Goal: Task Accomplishment & Management: Complete application form

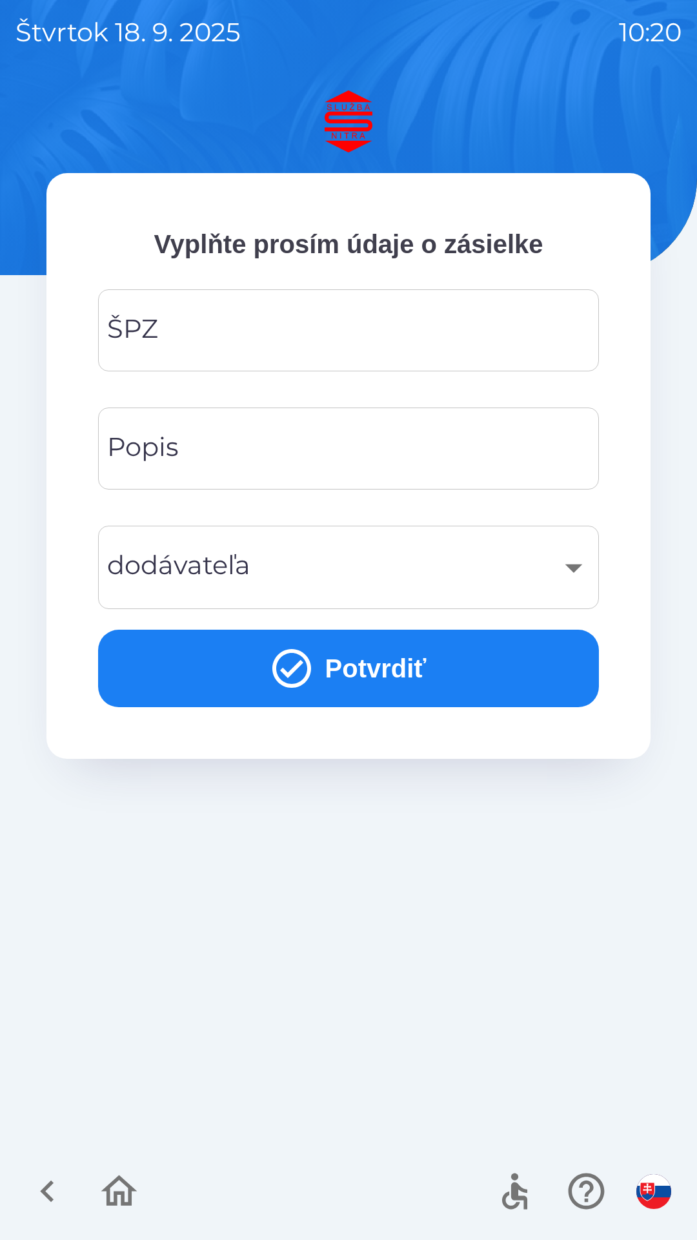
click at [273, 325] on input "ŠPZ" at bounding box center [349, 330] width 470 height 51
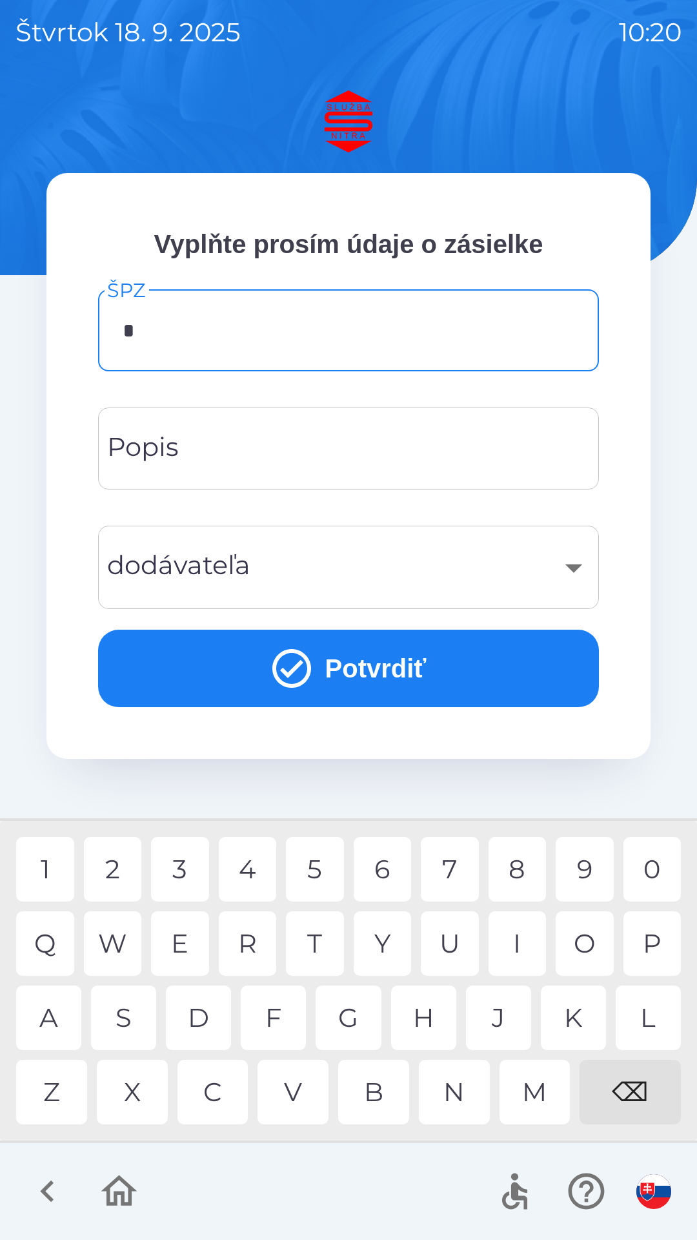
click at [453, 1087] on div "N" at bounding box center [454, 1092] width 71 height 65
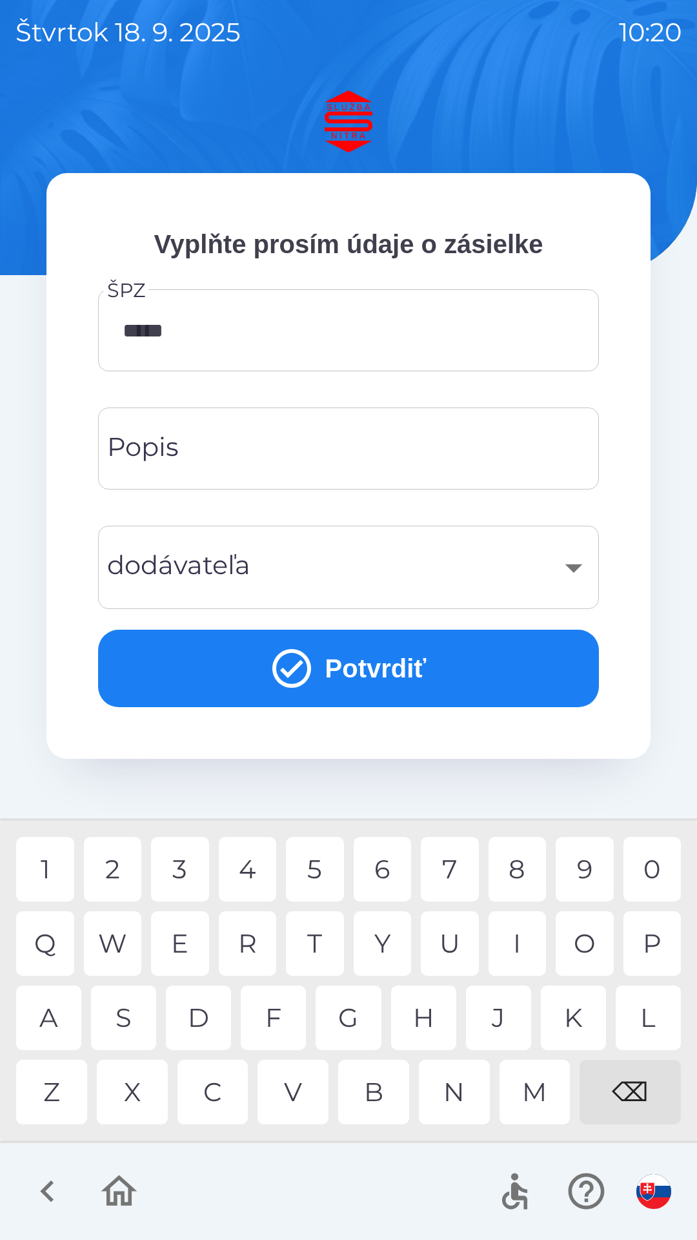
click at [313, 866] on div "5" at bounding box center [315, 869] width 58 height 65
click at [519, 929] on div "I" at bounding box center [518, 943] width 58 height 65
type input "*******"
click at [217, 1090] on div "C" at bounding box center [213, 1092] width 71 height 65
click at [340, 672] on button "Potvrdiť" at bounding box center [348, 668] width 501 height 77
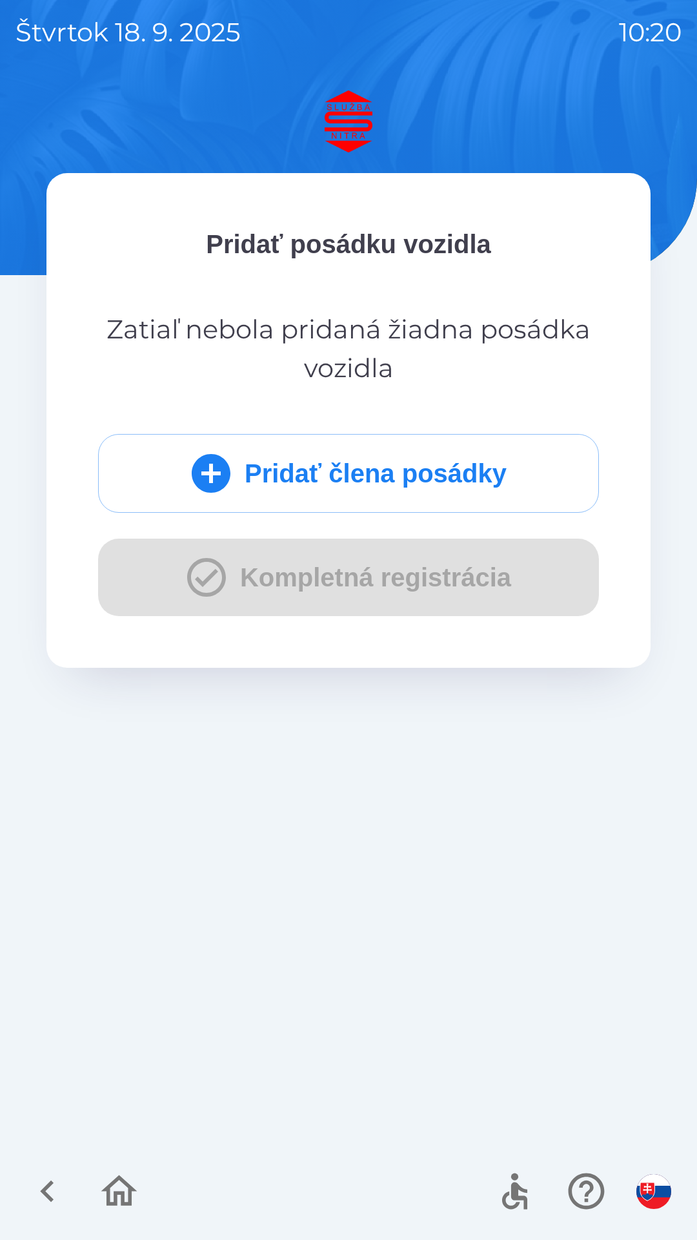
click at [376, 462] on button "Pridať člena posádky" at bounding box center [348, 473] width 501 height 79
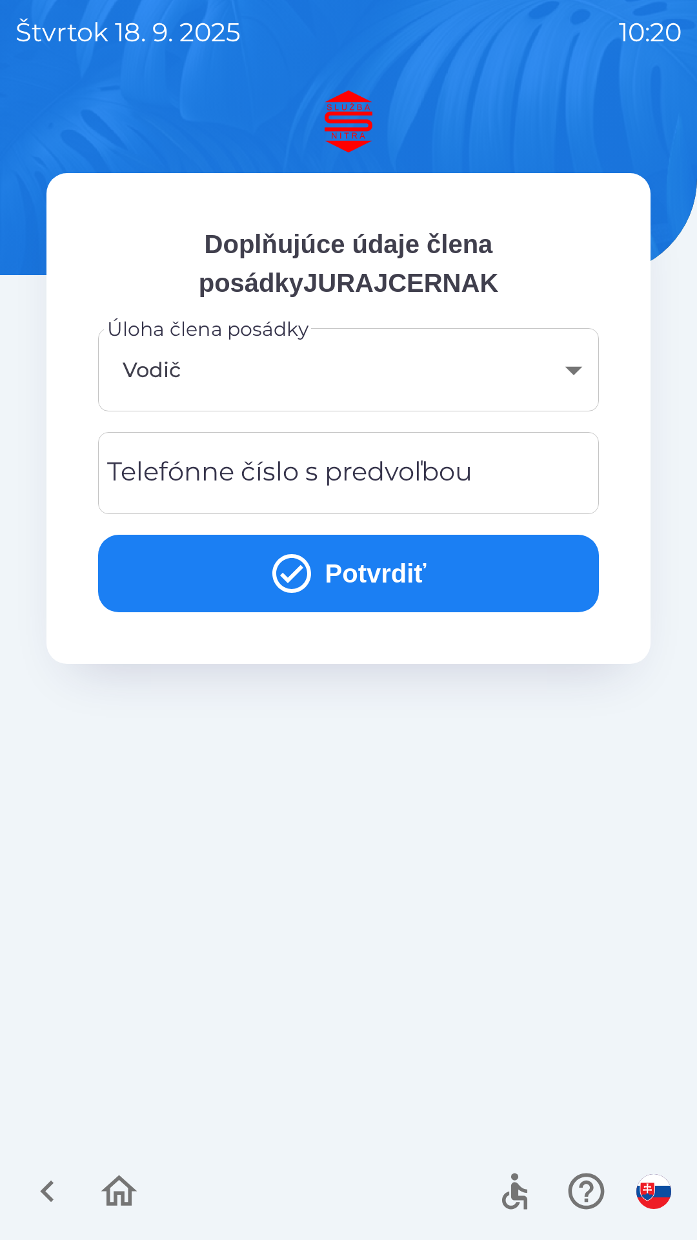
click at [333, 451] on input "Telefónne číslo s predvoľbou" at bounding box center [349, 472] width 470 height 51
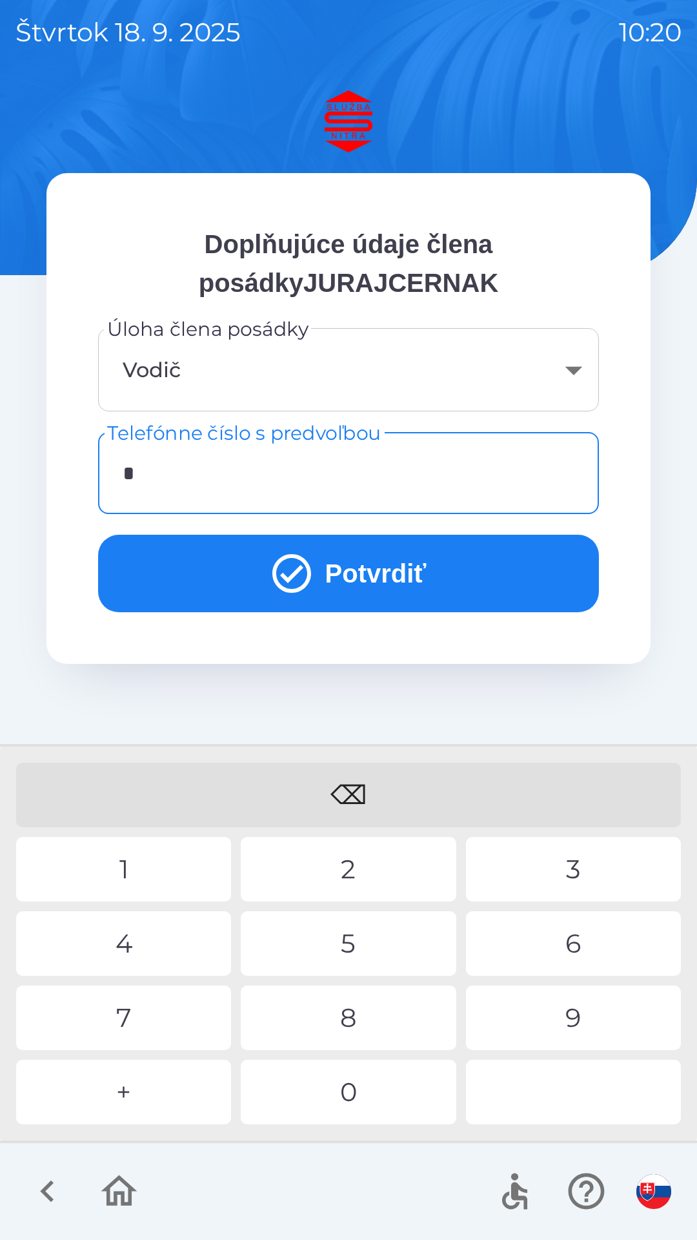
click at [145, 1075] on div "+" at bounding box center [123, 1092] width 215 height 65
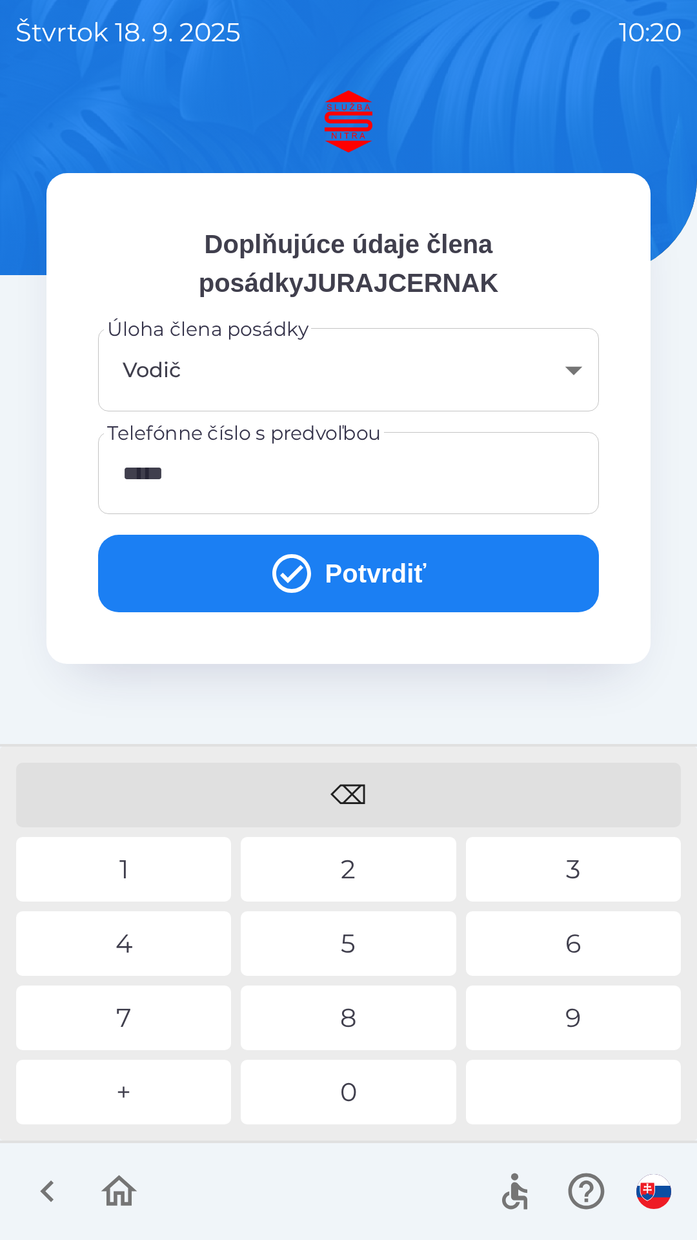
click at [568, 1009] on div "9" at bounding box center [573, 1017] width 215 height 65
click at [369, 938] on div "5" at bounding box center [348, 943] width 215 height 65
click at [384, 865] on div "2" at bounding box center [348, 869] width 215 height 65
click at [519, 943] on div "6" at bounding box center [573, 943] width 215 height 65
type input "**********"
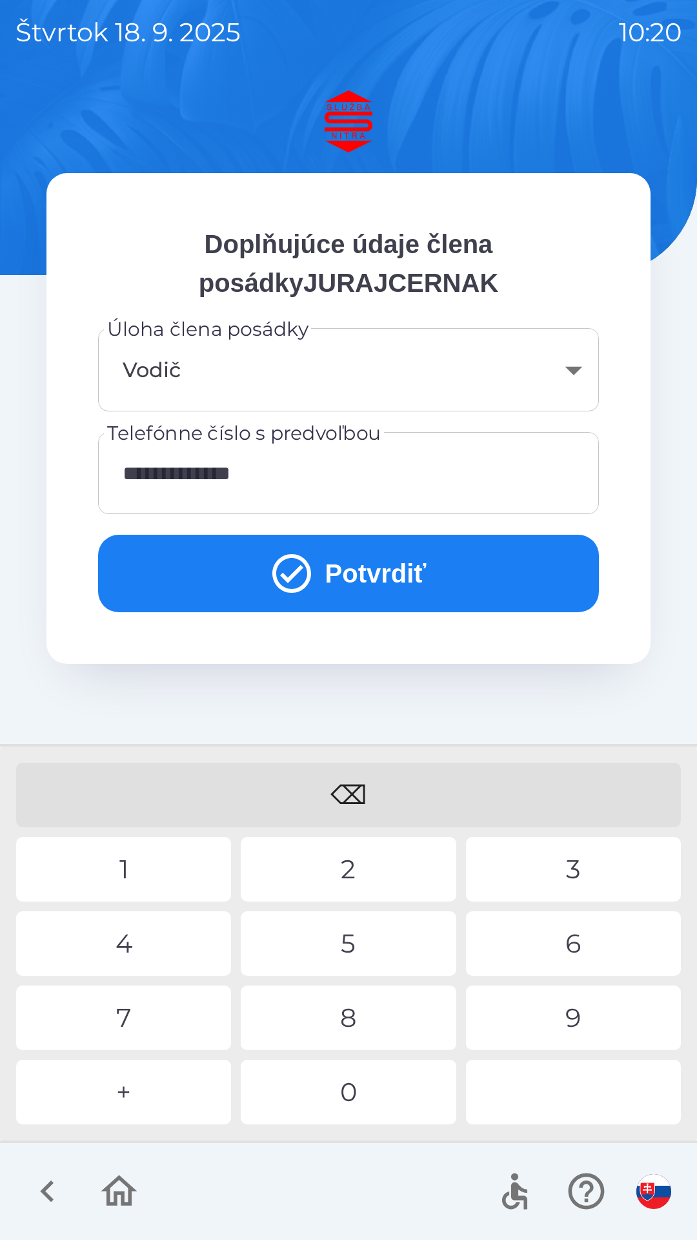
click at [410, 546] on button "Potvrdiť" at bounding box center [348, 573] width 501 height 77
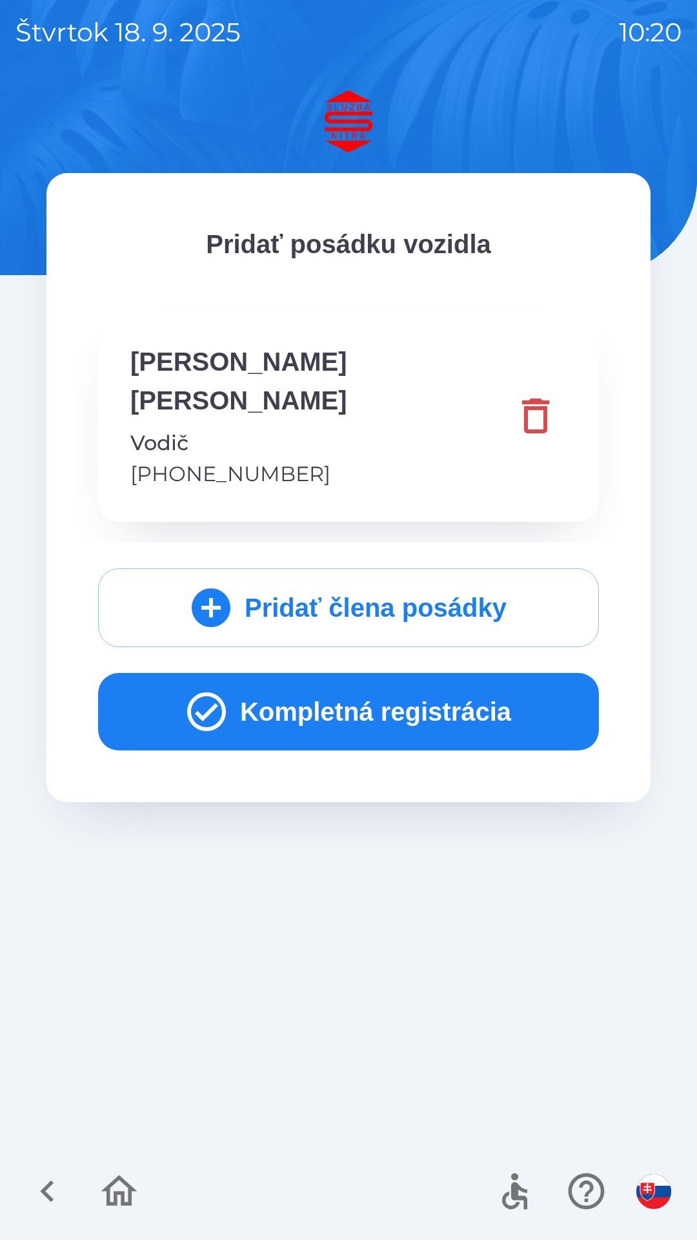
click at [398, 673] on button "Kompletná registrácia" at bounding box center [348, 711] width 501 height 77
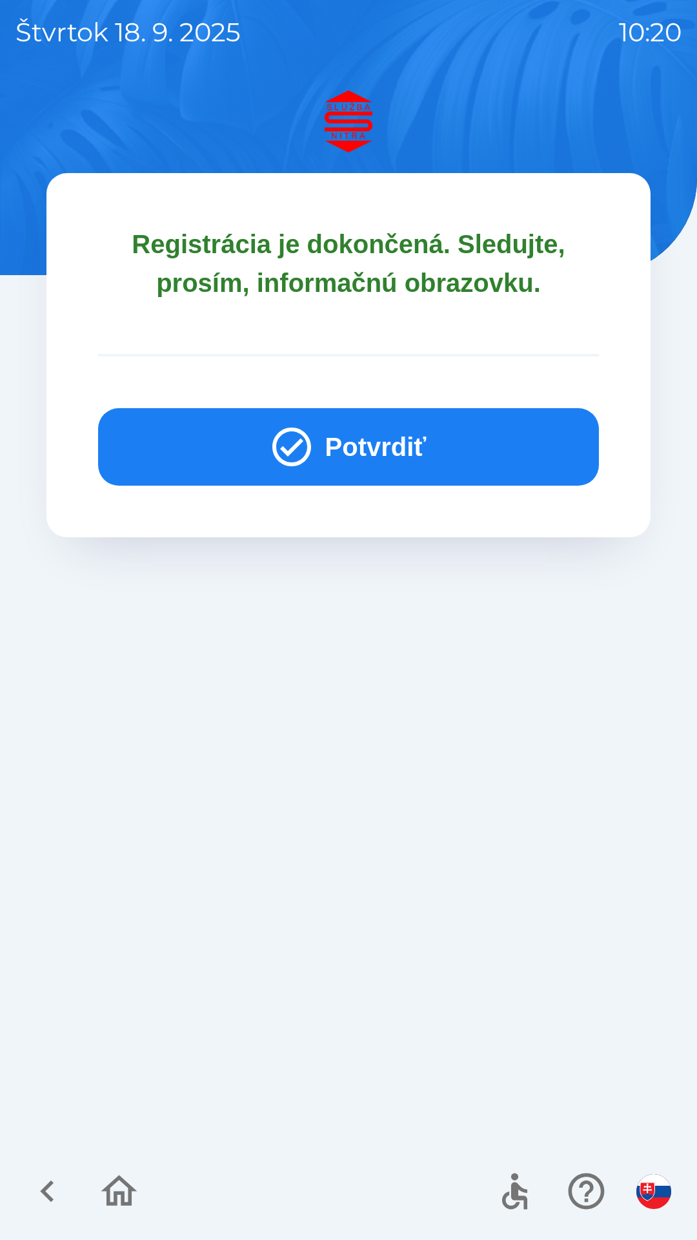
click at [305, 453] on icon "button" at bounding box center [292, 446] width 39 height 39
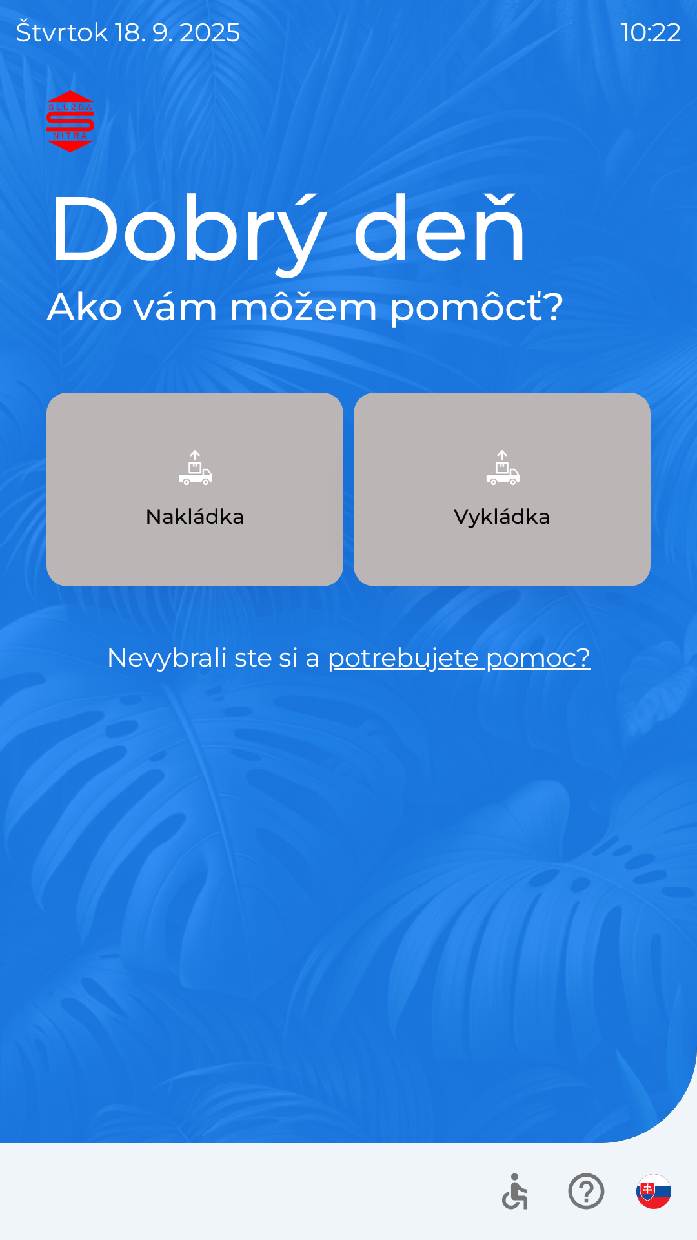
click at [515, 507] on p "Vykládka" at bounding box center [502, 516] width 97 height 31
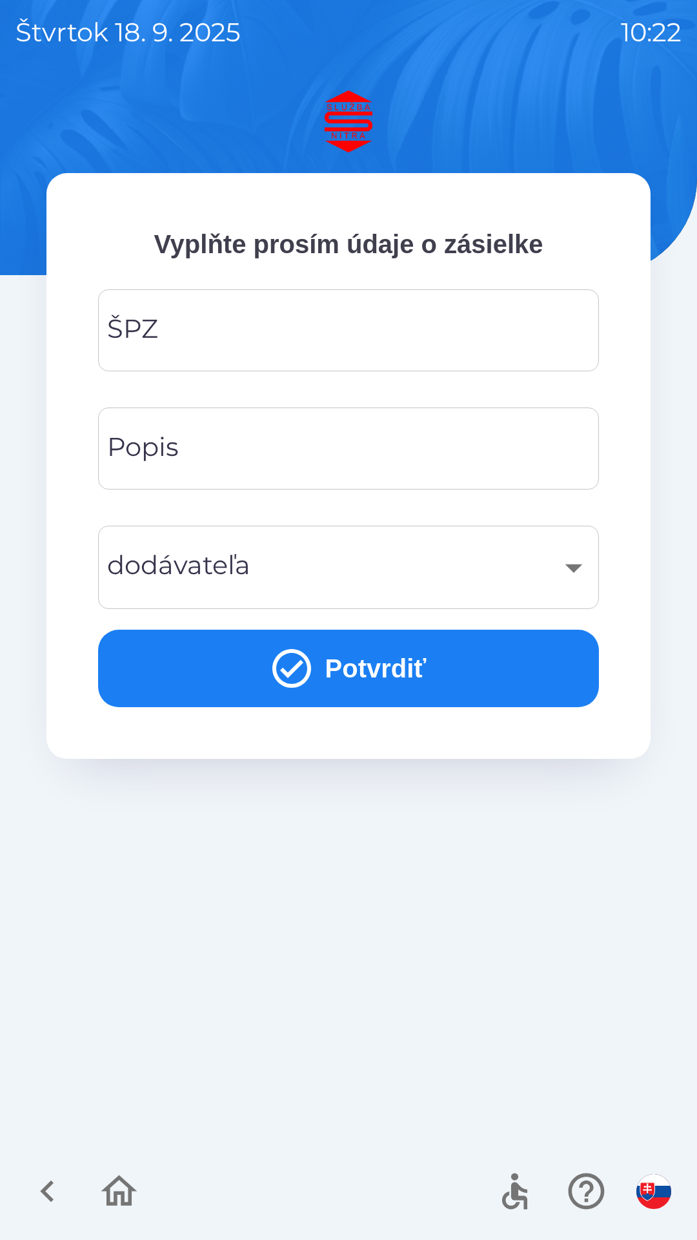
click at [360, 342] on input "ŠPZ" at bounding box center [349, 330] width 470 height 51
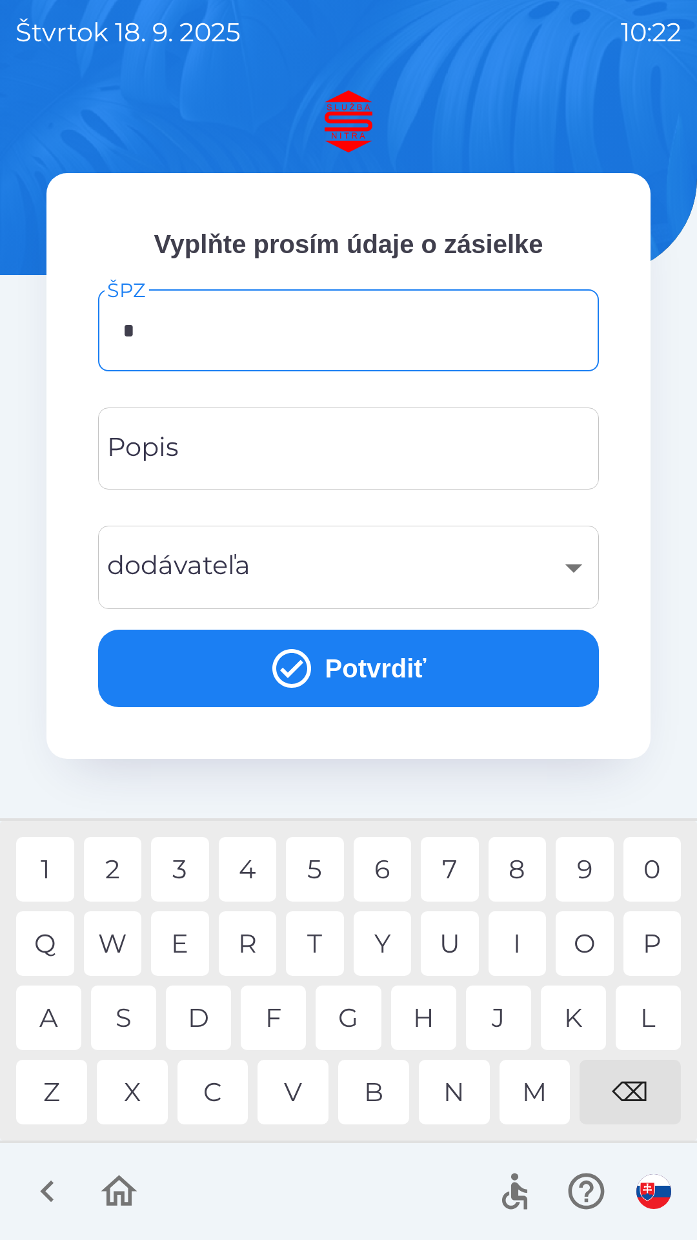
click at [130, 1027] on div "S" at bounding box center [123, 1017] width 65 height 65
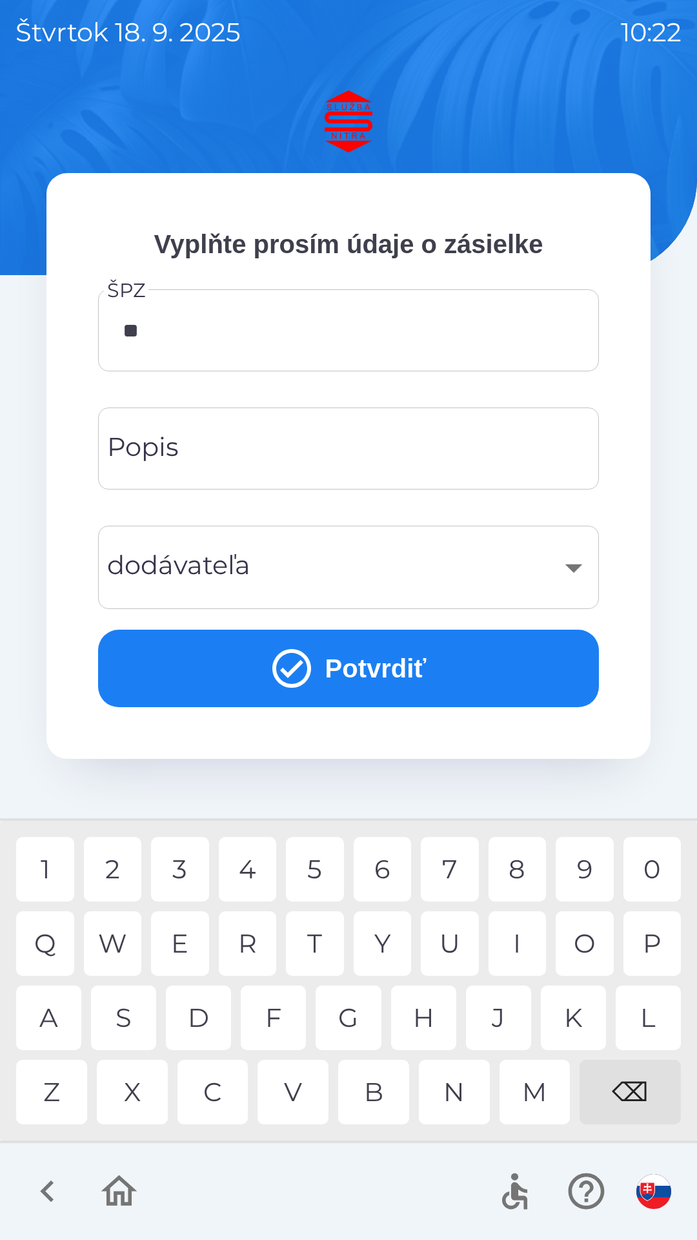
click at [60, 1020] on div "A" at bounding box center [48, 1017] width 65 height 65
click at [325, 881] on div "5" at bounding box center [315, 869] width 58 height 65
click at [349, 1015] on div "G" at bounding box center [348, 1017] width 65 height 65
type input "*******"
click at [336, 580] on div "​" at bounding box center [349, 567] width 470 height 52
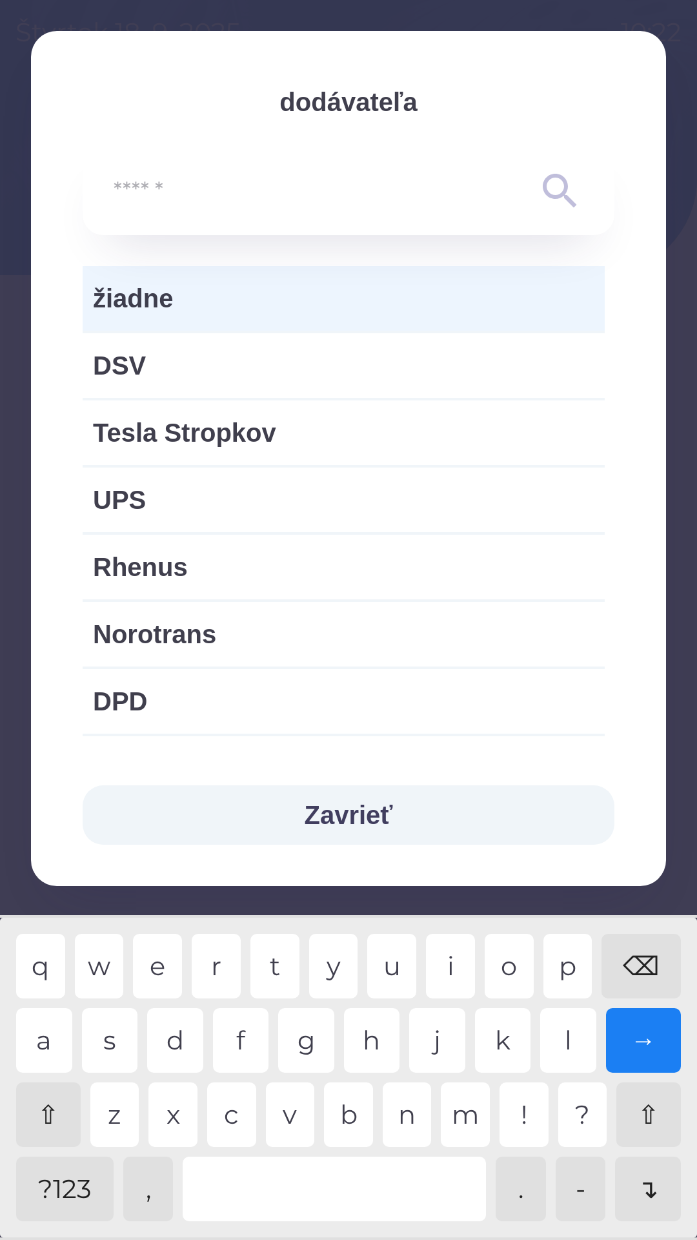
click at [345, 819] on button "Zavrieť" at bounding box center [349, 814] width 532 height 59
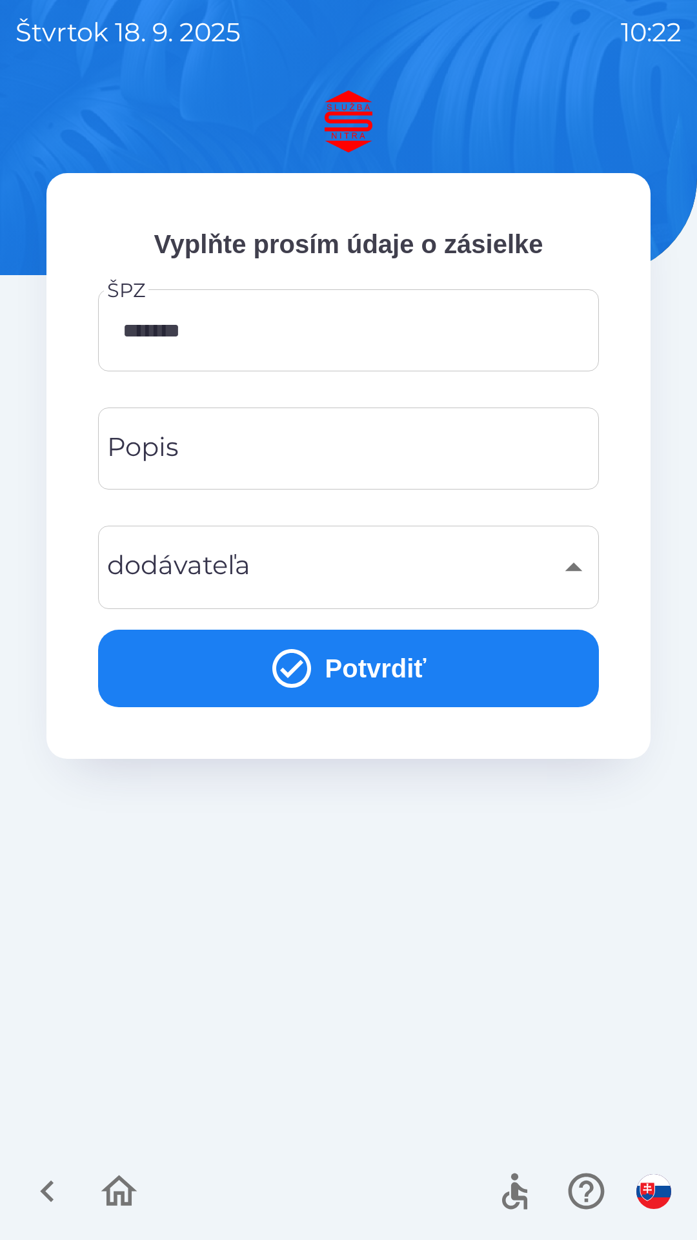
click at [356, 604] on div "​ dodávateľa" at bounding box center [348, 567] width 501 height 83
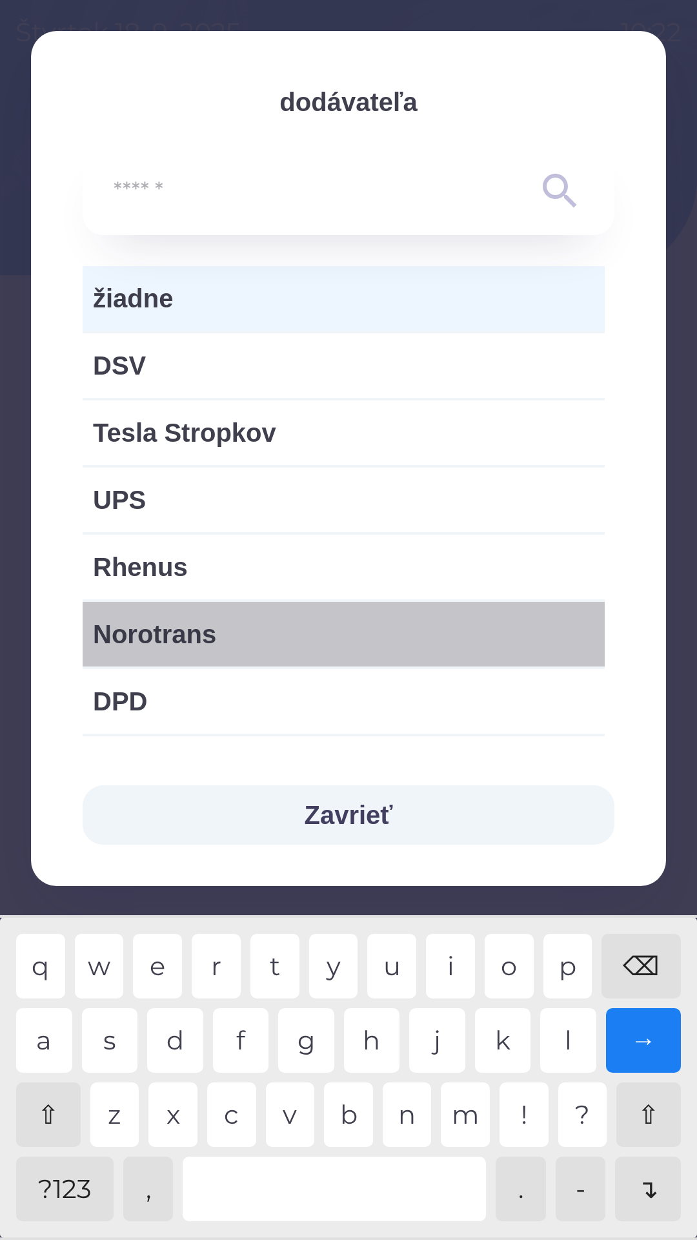
click at [307, 647] on span "Norotrans" at bounding box center [344, 634] width 502 height 39
type input "***"
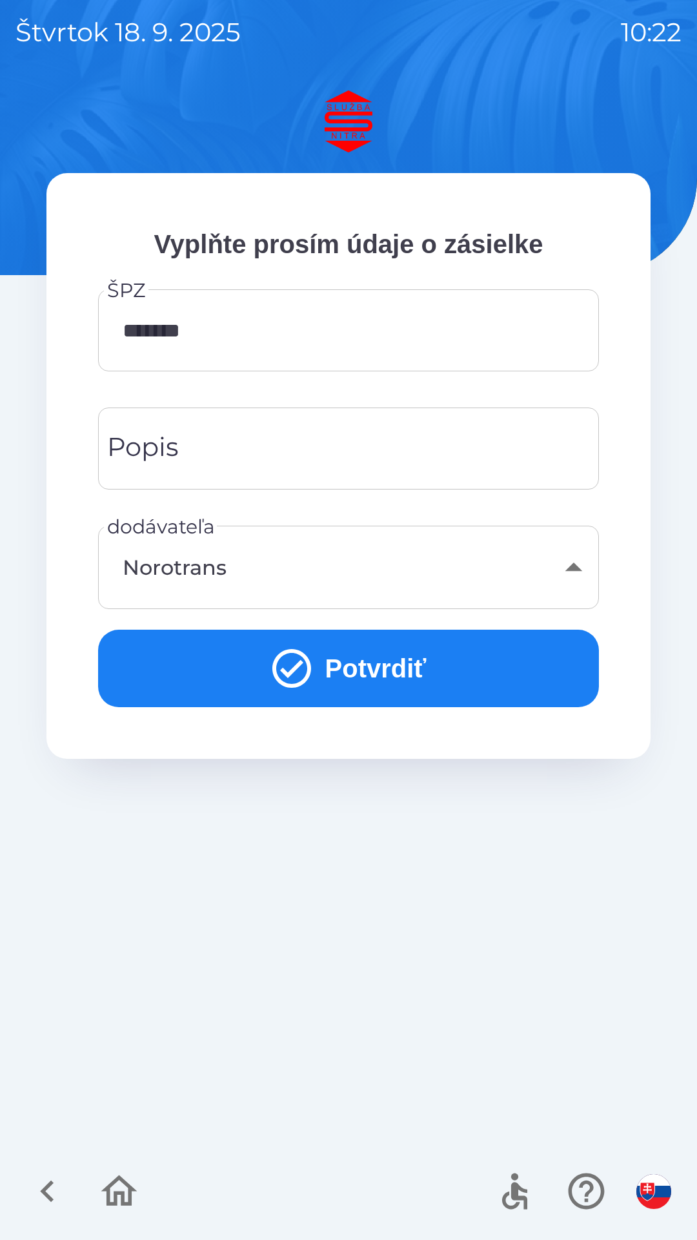
click at [299, 679] on icon "submit" at bounding box center [292, 668] width 46 height 46
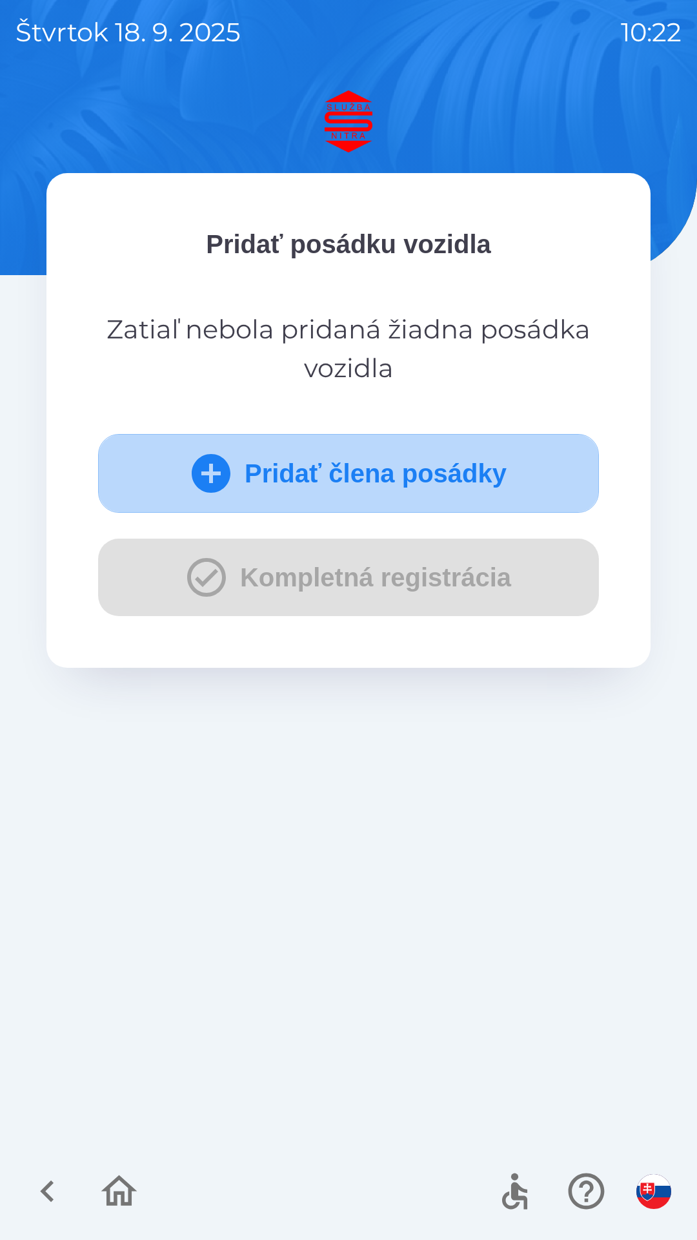
click at [206, 478] on icon "submit" at bounding box center [211, 473] width 39 height 39
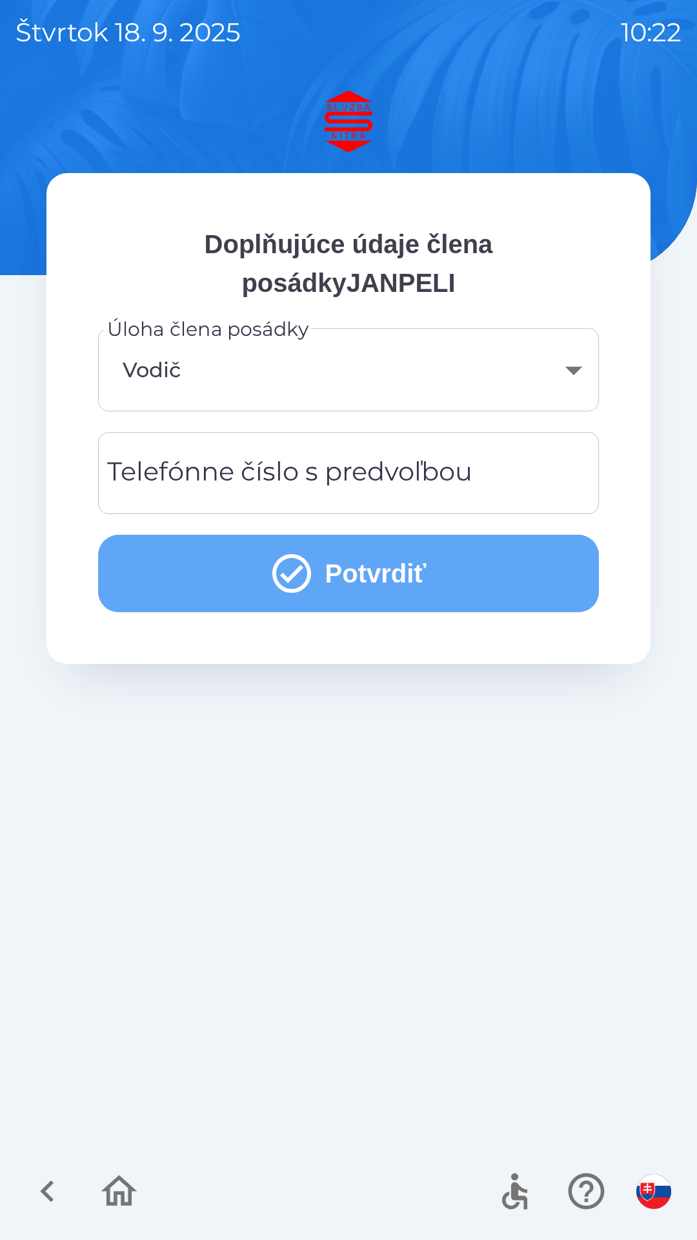
click at [300, 582] on icon "submit" at bounding box center [292, 573] width 46 height 46
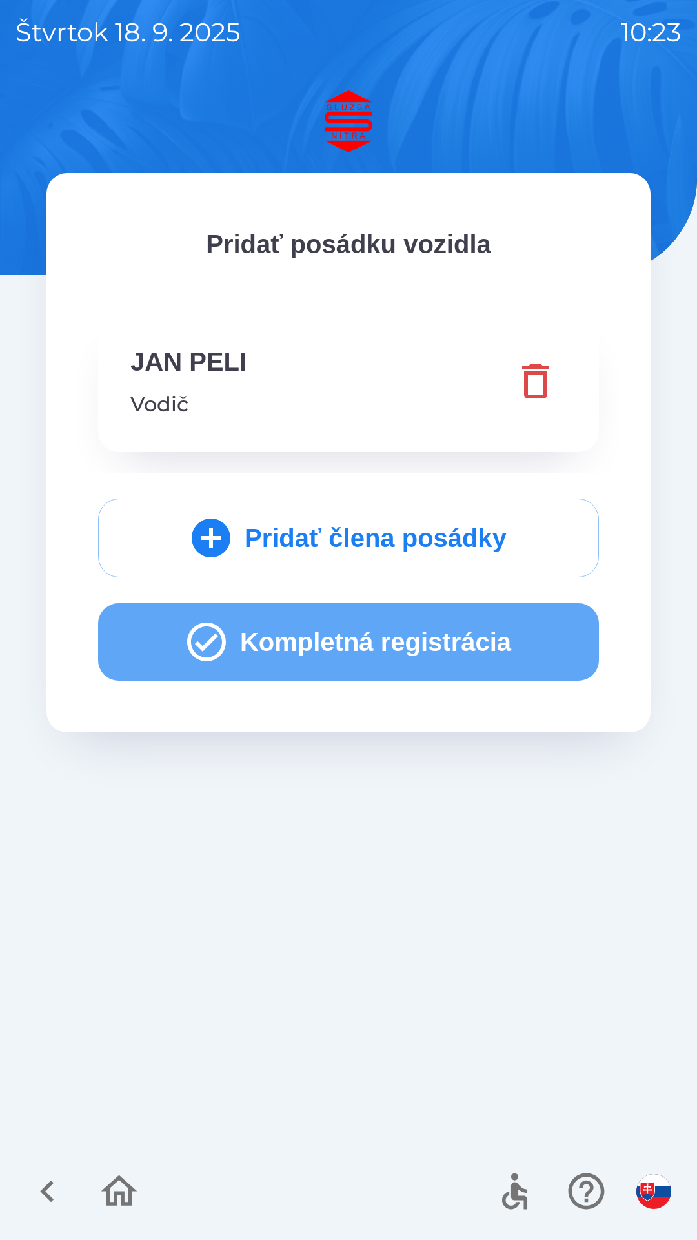
click at [209, 647] on icon "button" at bounding box center [206, 642] width 46 height 46
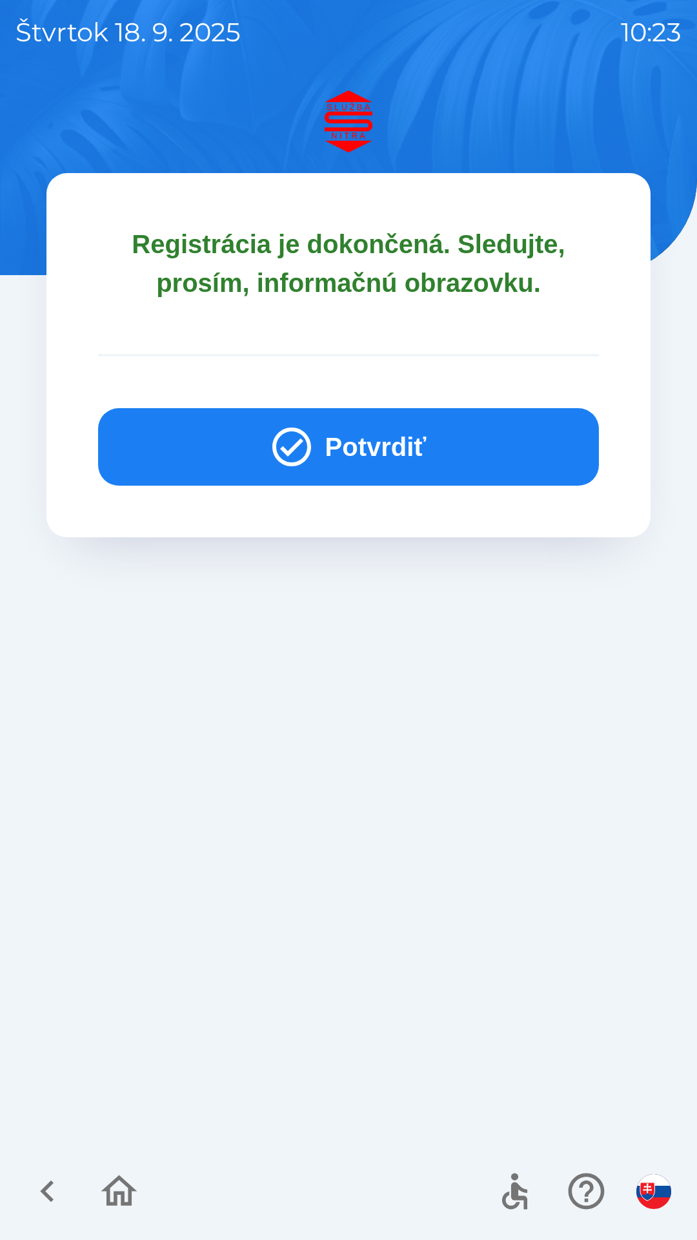
click at [304, 448] on icon "button" at bounding box center [292, 446] width 39 height 39
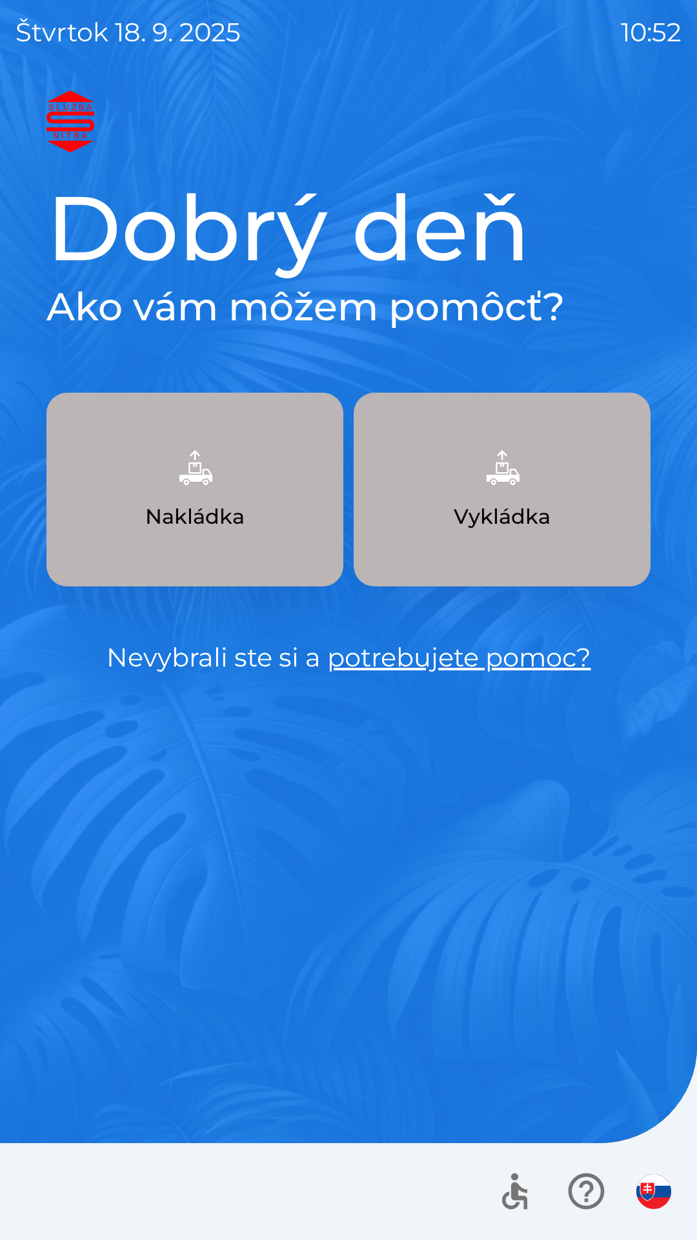
click at [648, 1186] on img "button" at bounding box center [654, 1191] width 35 height 35
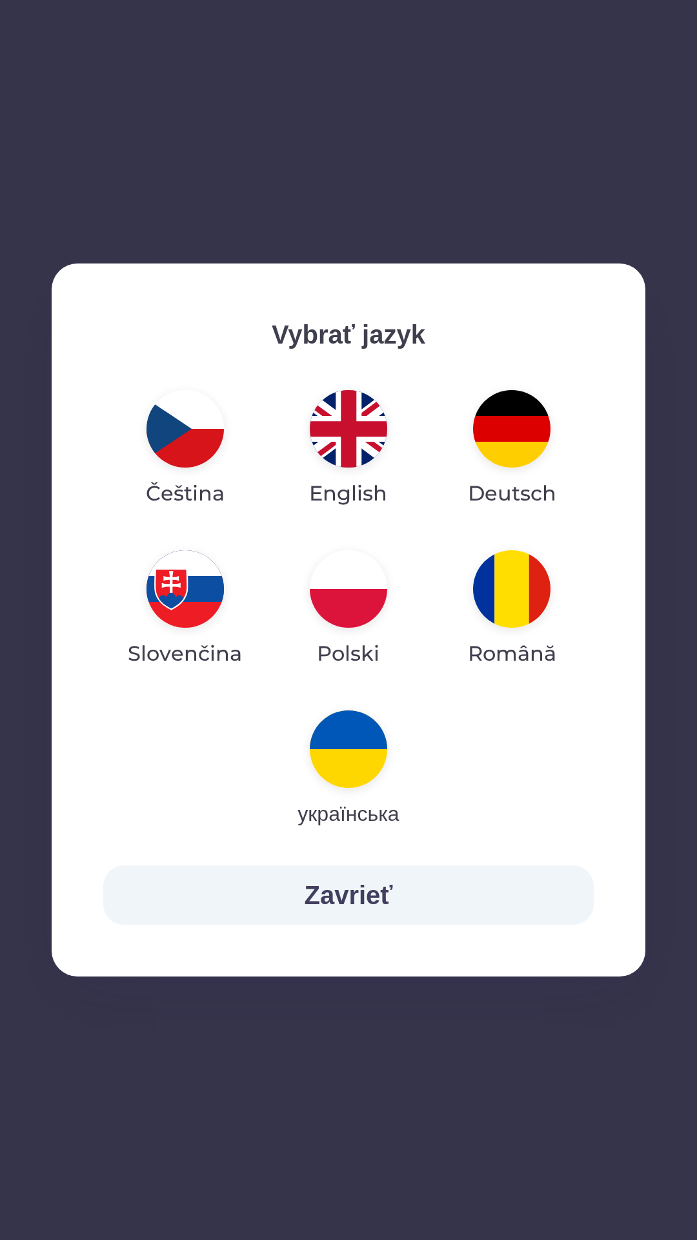
click at [356, 442] on img "button" at bounding box center [348, 428] width 77 height 77
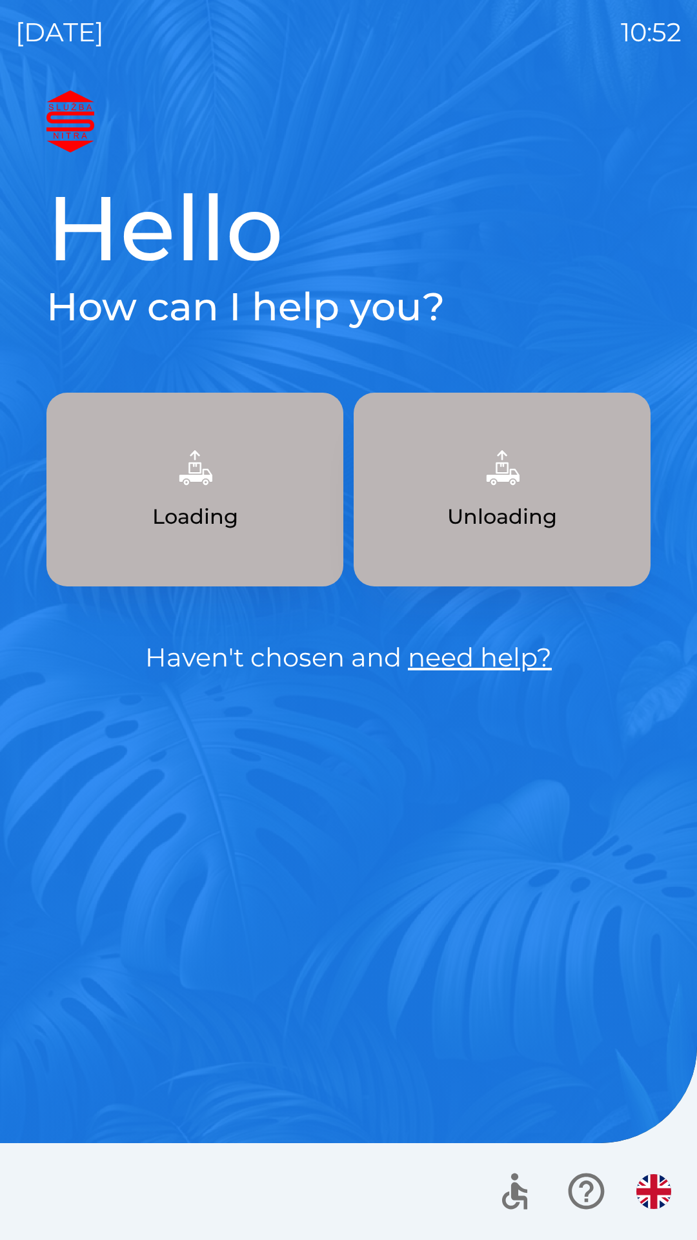
click at [502, 503] on p "Unloading" at bounding box center [502, 516] width 110 height 31
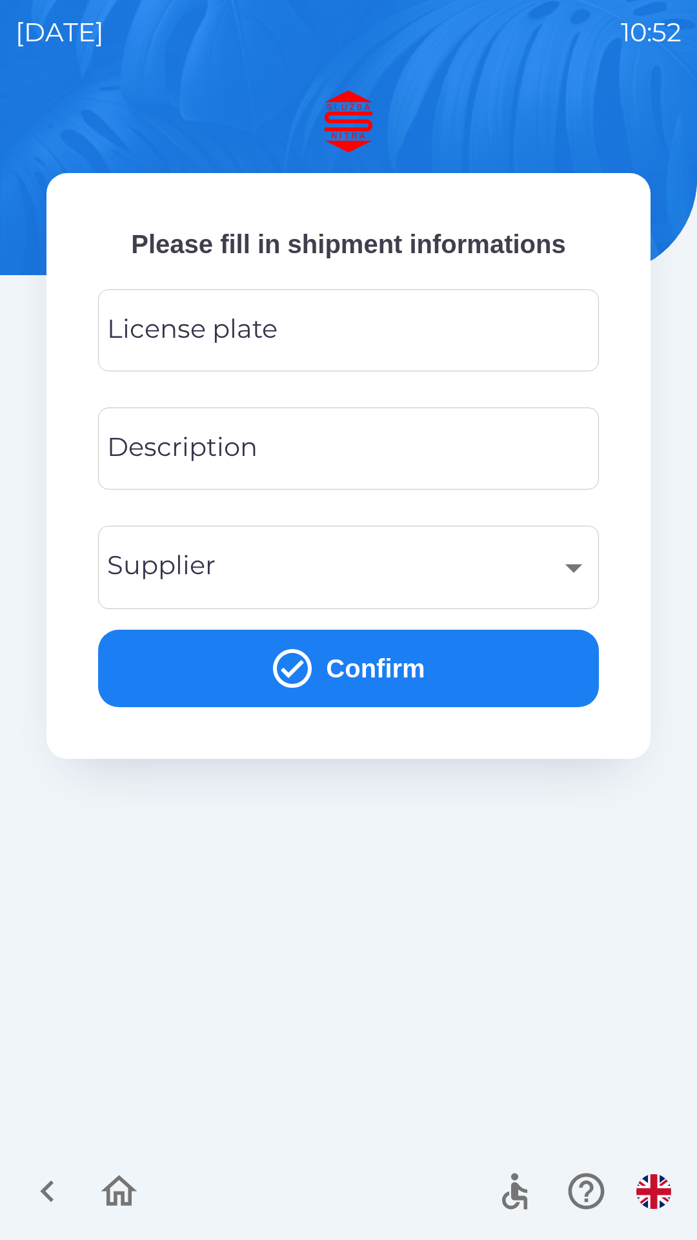
click at [313, 317] on input "License plate" at bounding box center [349, 330] width 470 height 51
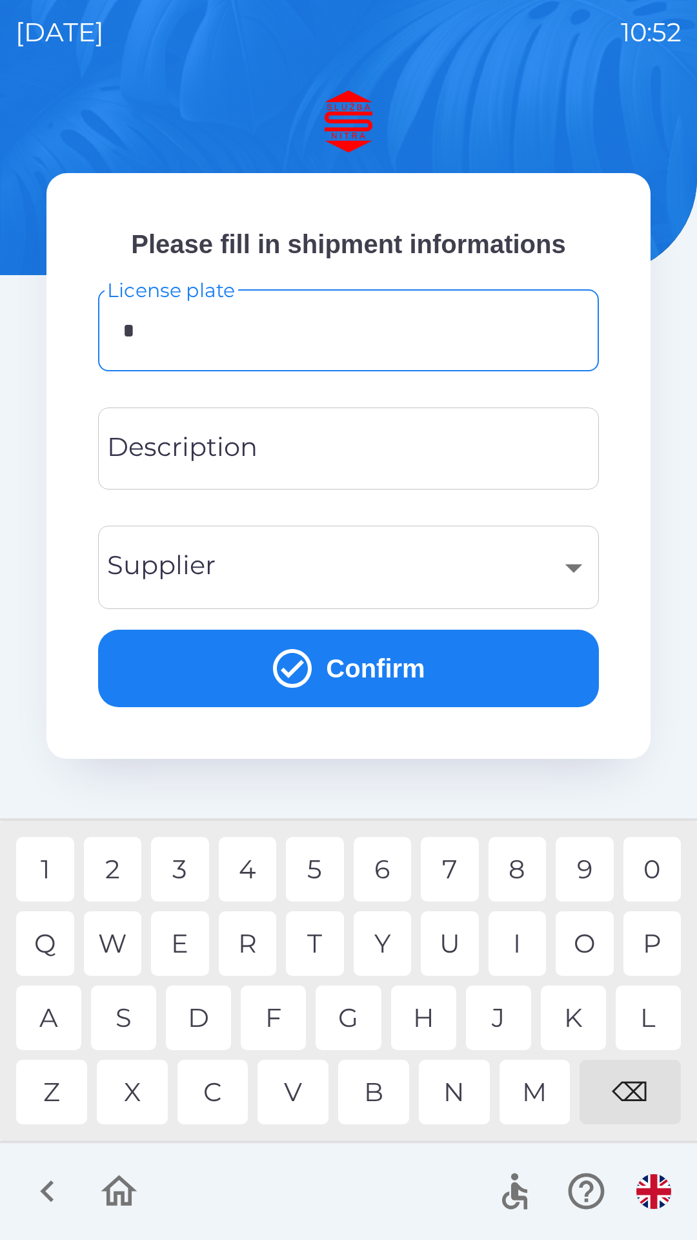
click at [53, 1014] on div "A" at bounding box center [48, 1017] width 65 height 65
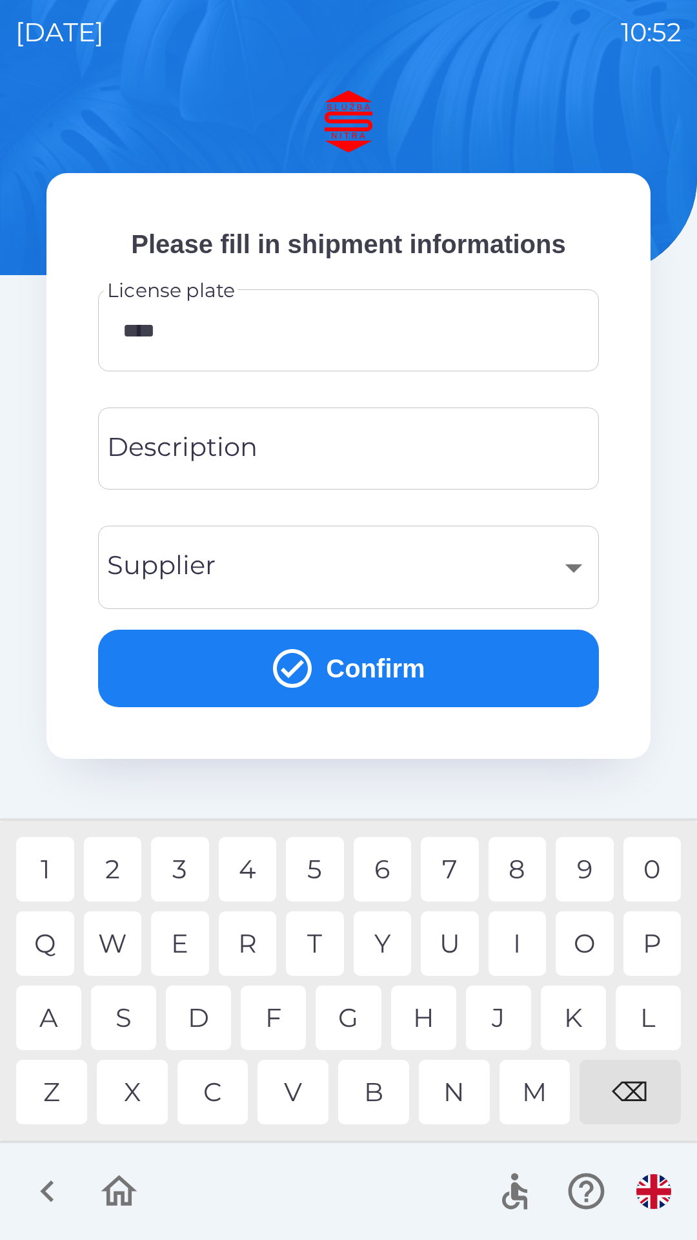
click at [325, 868] on div "5" at bounding box center [315, 869] width 58 height 65
click at [254, 867] on div "4" at bounding box center [248, 869] width 58 height 65
click at [422, 1022] on div "H" at bounding box center [423, 1017] width 65 height 65
type input "*******"
click at [351, 1025] on div "G" at bounding box center [348, 1017] width 65 height 65
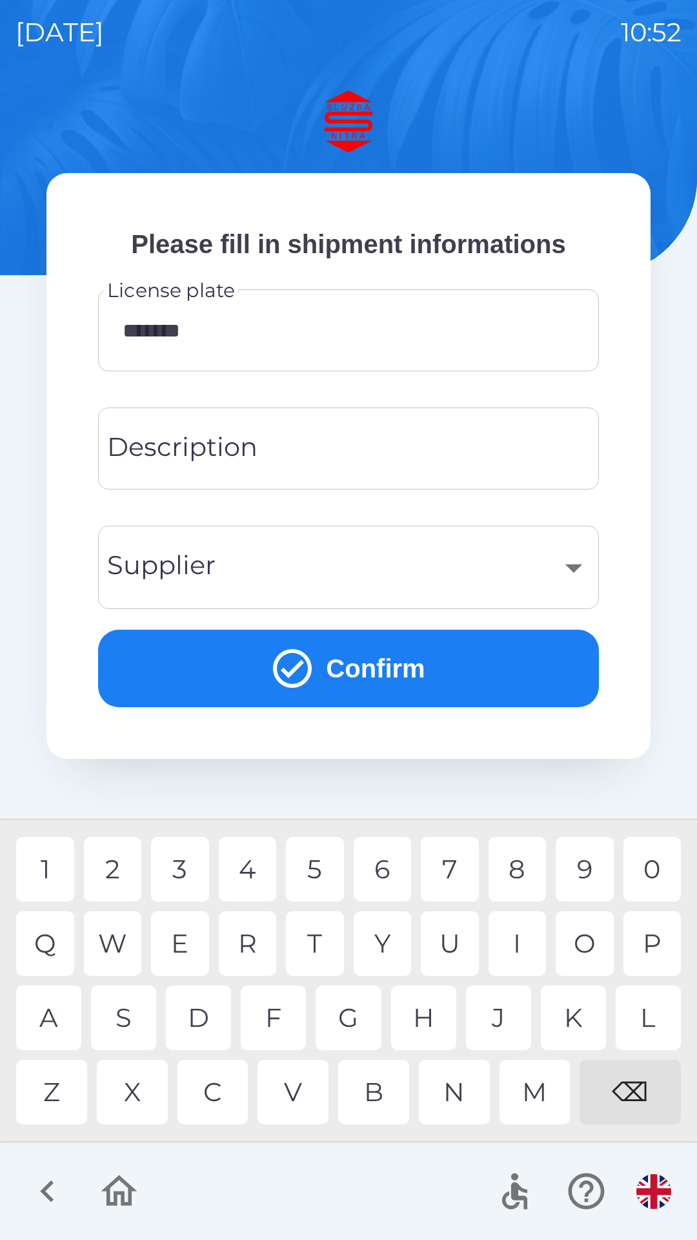
click at [390, 663] on button "Confirm" at bounding box center [348, 668] width 501 height 77
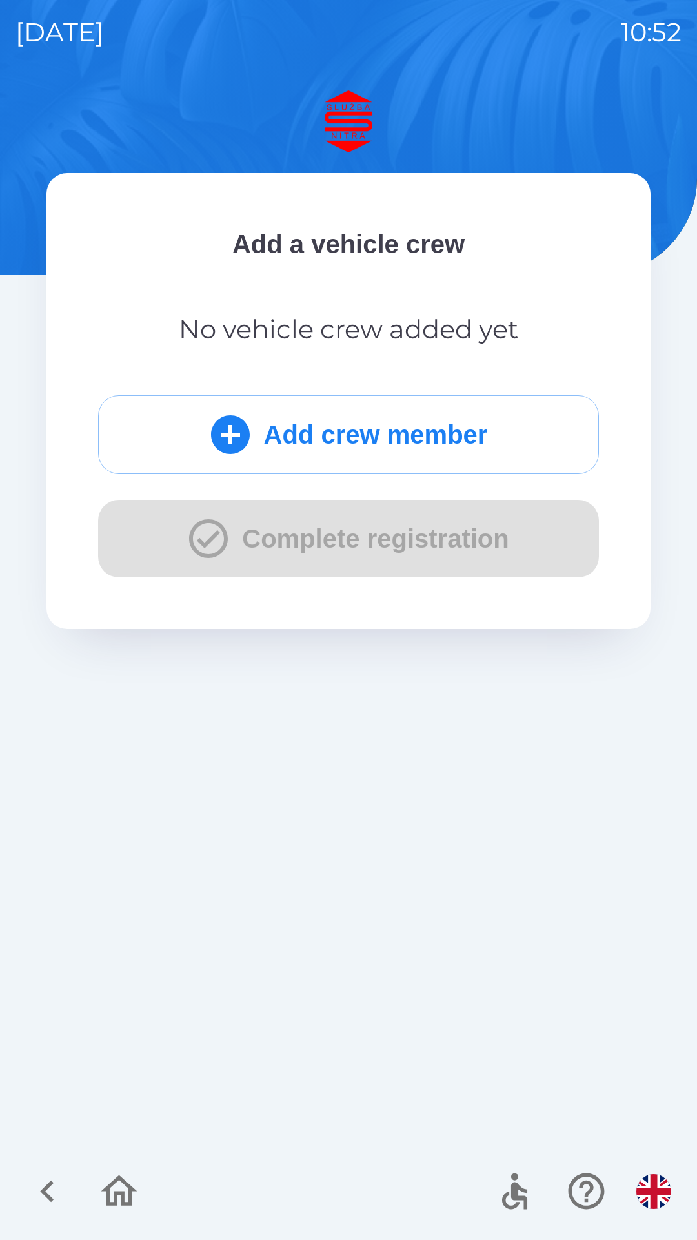
click at [474, 437] on button "Add crew member" at bounding box center [348, 434] width 501 height 79
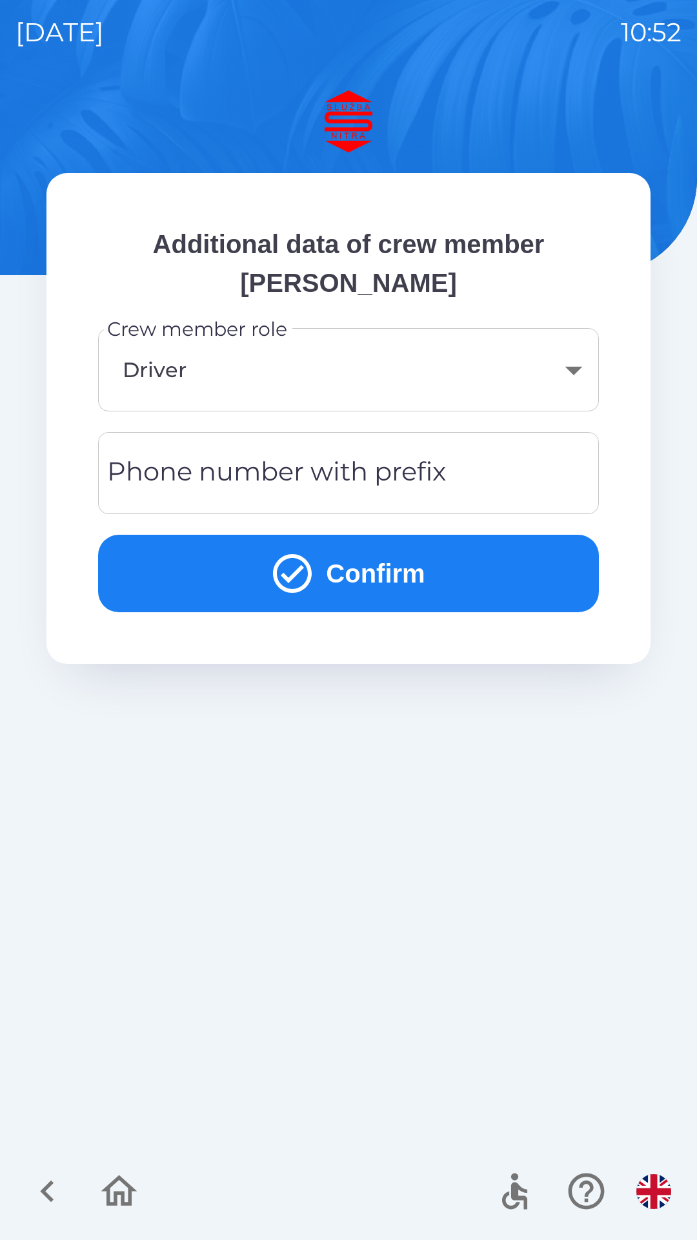
click at [369, 562] on button "Confirm" at bounding box center [348, 573] width 501 height 77
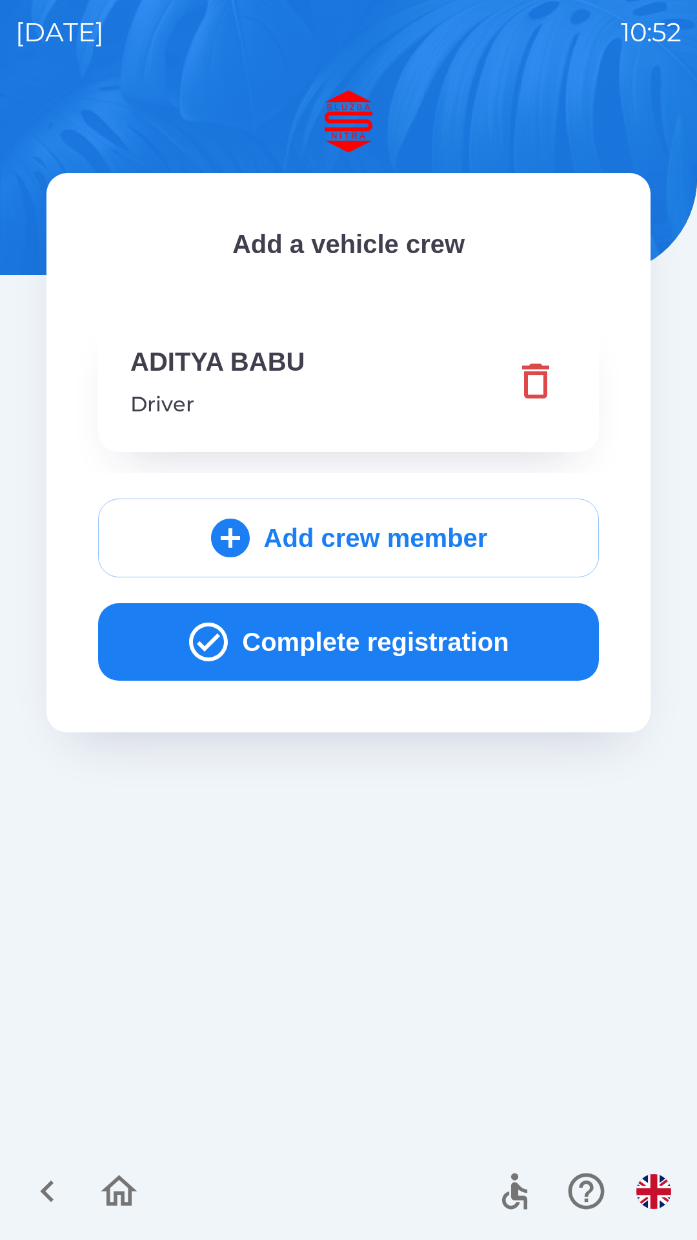
click at [376, 639] on button "Complete registration" at bounding box center [348, 641] width 501 height 77
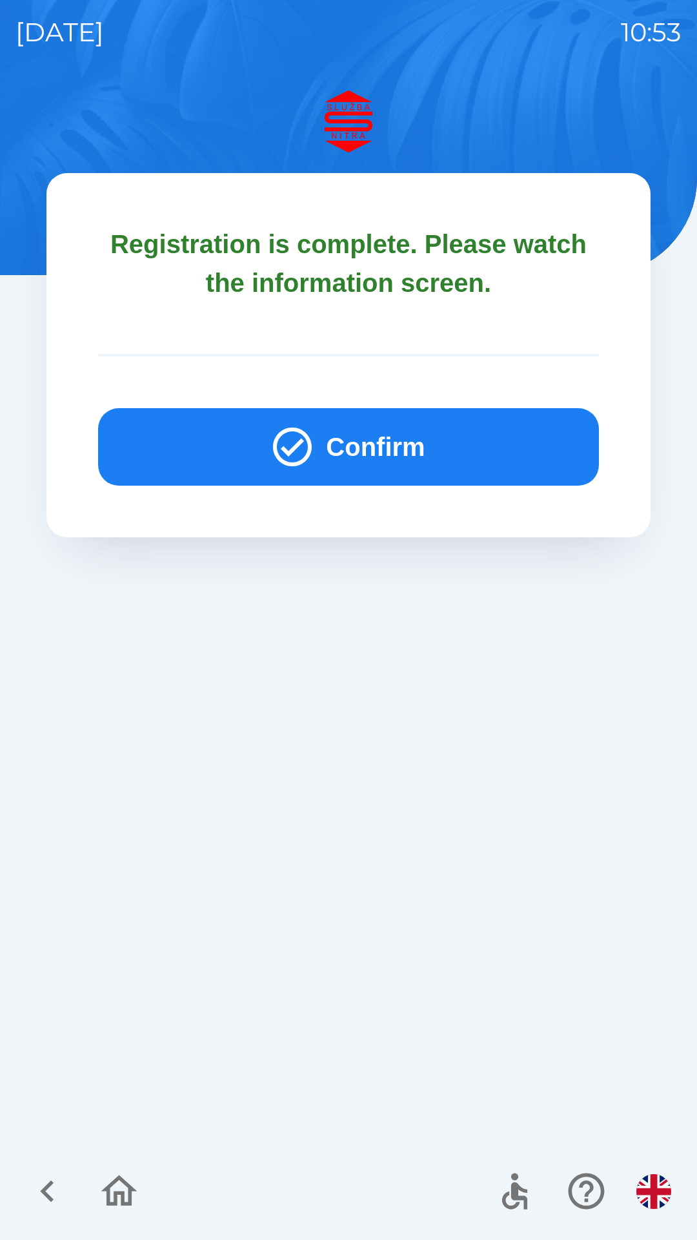
click at [433, 436] on button "Confirm" at bounding box center [348, 446] width 501 height 77
